Goal: Information Seeking & Learning: Stay updated

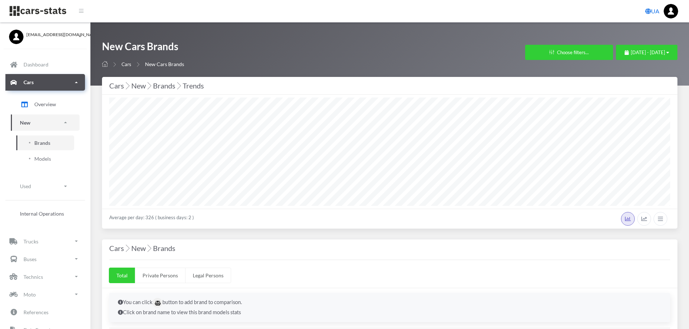
select select "25"
click at [39, 162] on span "Models" at bounding box center [42, 159] width 17 height 8
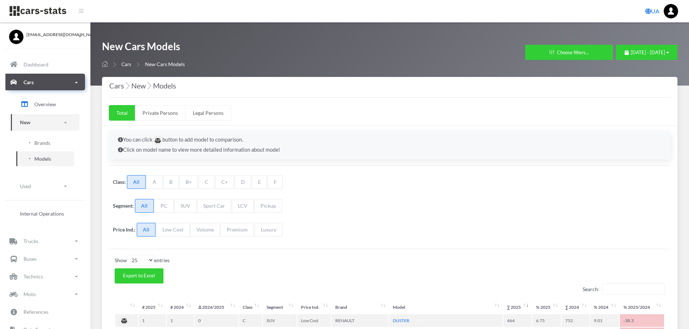
select select "25"
click at [38, 147] on link "Brands" at bounding box center [45, 143] width 58 height 15
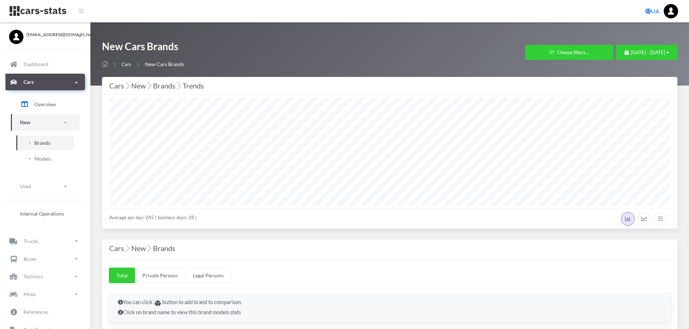
select select "25"
click at [654, 56] on div "[DATE] - [DATE]" at bounding box center [646, 52] width 44 height 7
click at [637, 99] on li "This Month" at bounding box center [643, 98] width 51 height 11
select select "25"
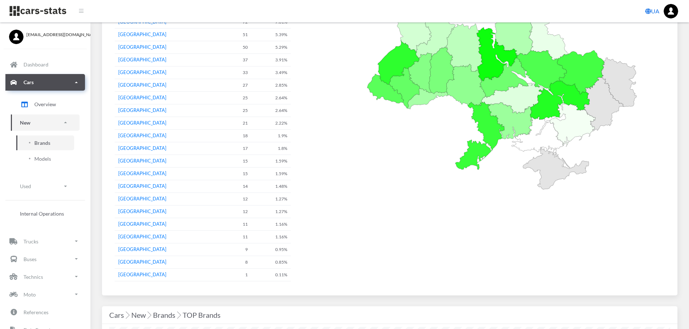
scroll to position [1121, 0]
